Goal: Find contact information: Find contact information

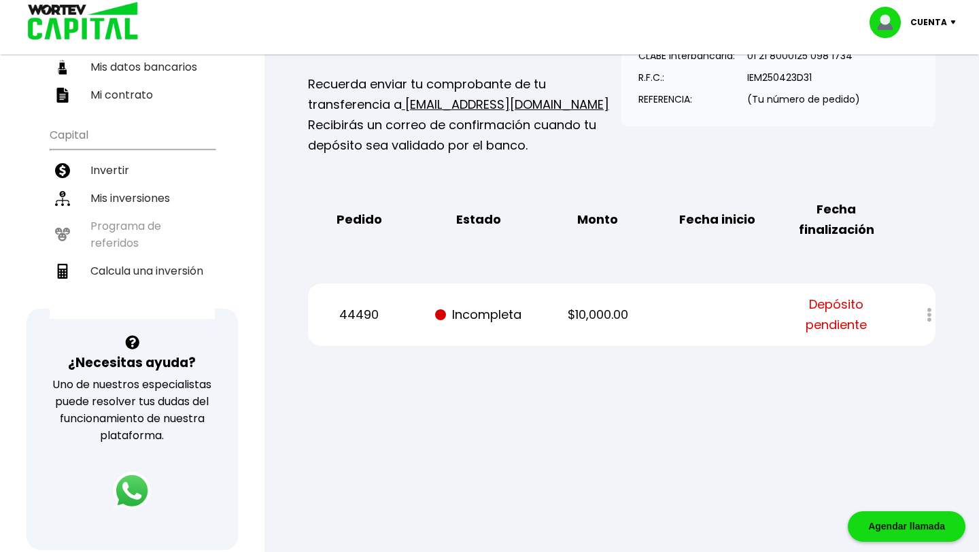
scroll to position [224, 0]
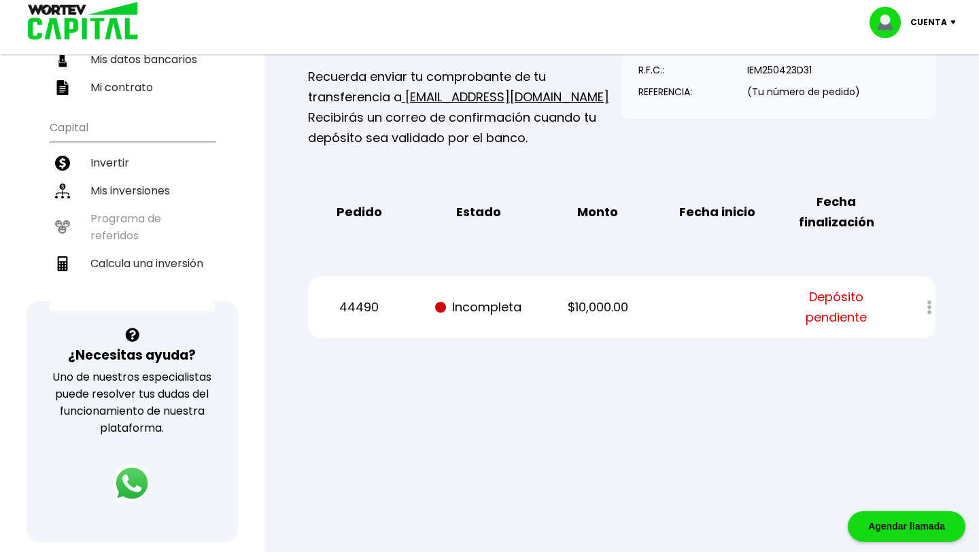
click at [834, 311] on span "Depósito pendiente" at bounding box center [836, 307] width 101 height 41
click at [930, 306] on div at bounding box center [919, 307] width 31 height 29
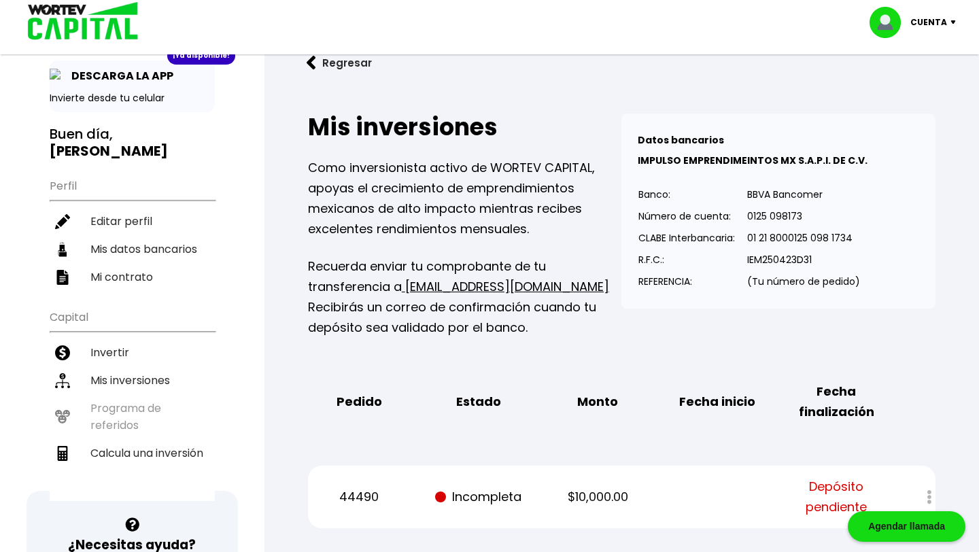
scroll to position [39, 0]
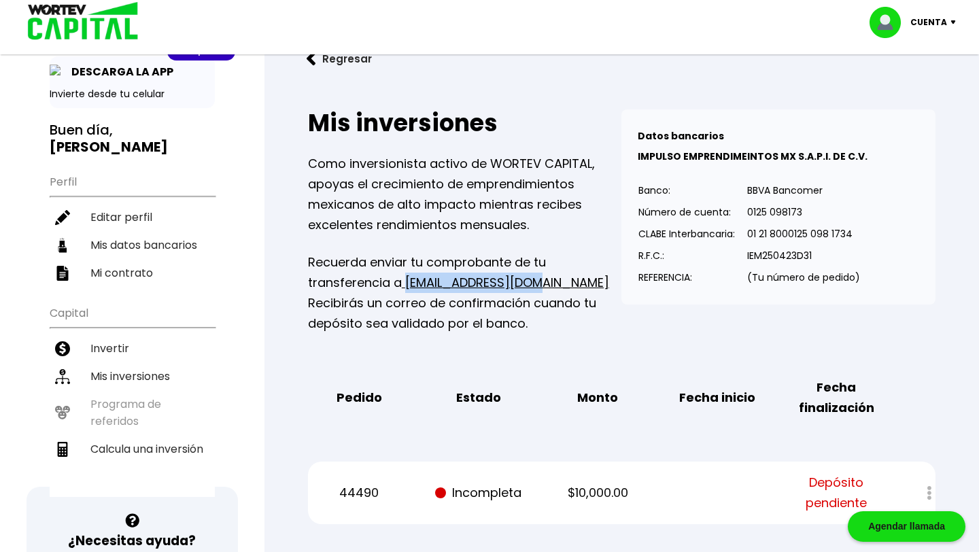
drag, startPoint x: 534, startPoint y: 279, endPoint x: 404, endPoint y: 283, distance: 129.2
click at [404, 283] on p "Recuerda enviar tu comprobante de tu transferencia a info@wortev.capital Recibi…" at bounding box center [465, 293] width 314 height 82
copy link "info@wortev.capital"
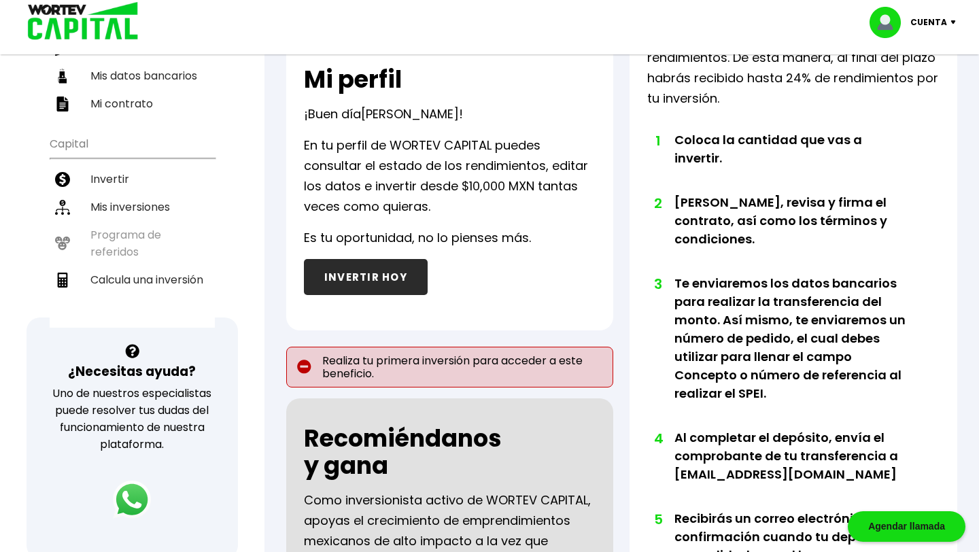
scroll to position [210, 0]
